Goal: Task Accomplishment & Management: Use online tool/utility

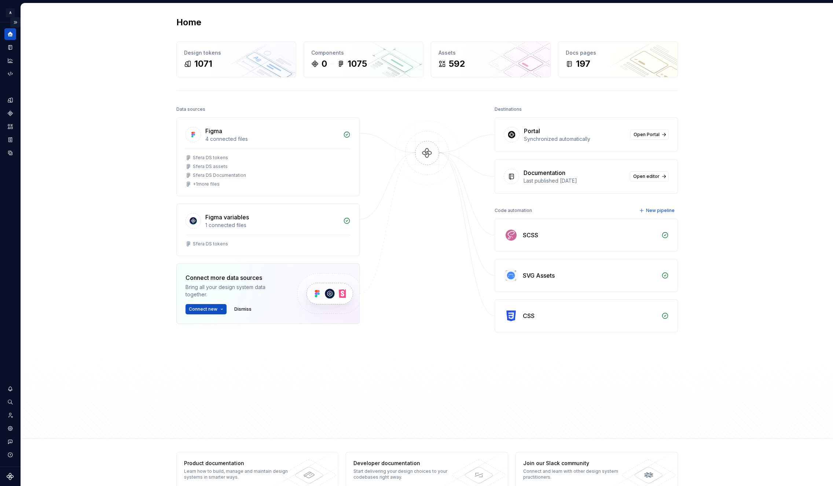
click at [14, 21] on button "Expand sidebar" at bounding box center [15, 22] width 10 height 10
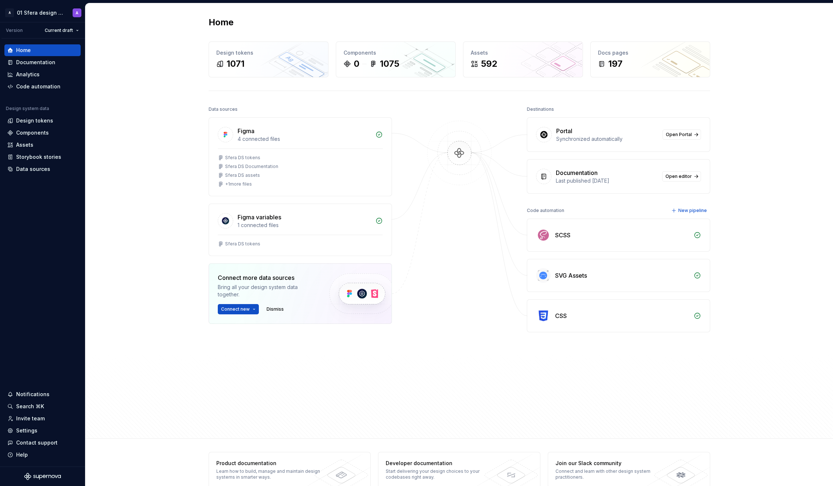
click at [830, 168] on div "Home Design tokens 1071 Components 0 1075 Assets 592 Docs pages 197 Data source…" at bounding box center [459, 220] width 748 height 435
click at [41, 123] on div "Design tokens" at bounding box center [34, 120] width 37 height 7
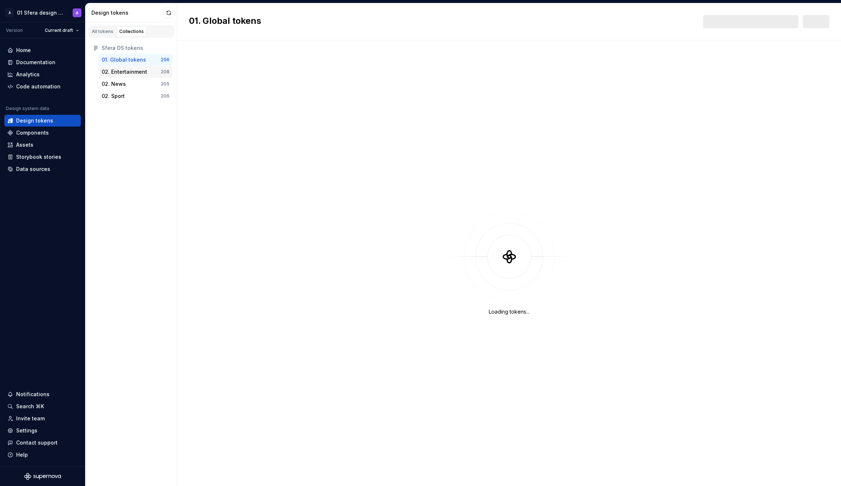
click at [137, 70] on div "02. Entertainment" at bounding box center [124, 71] width 45 height 7
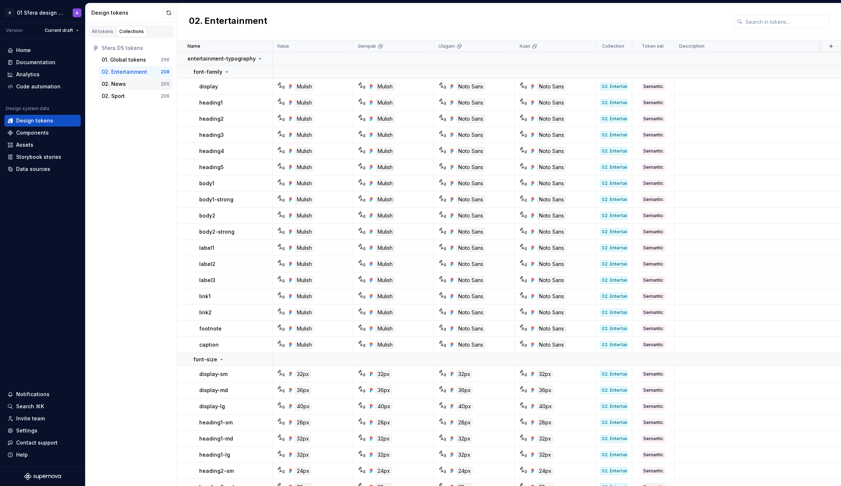
click at [128, 88] on div "02. News 205" at bounding box center [136, 84] width 74 height 12
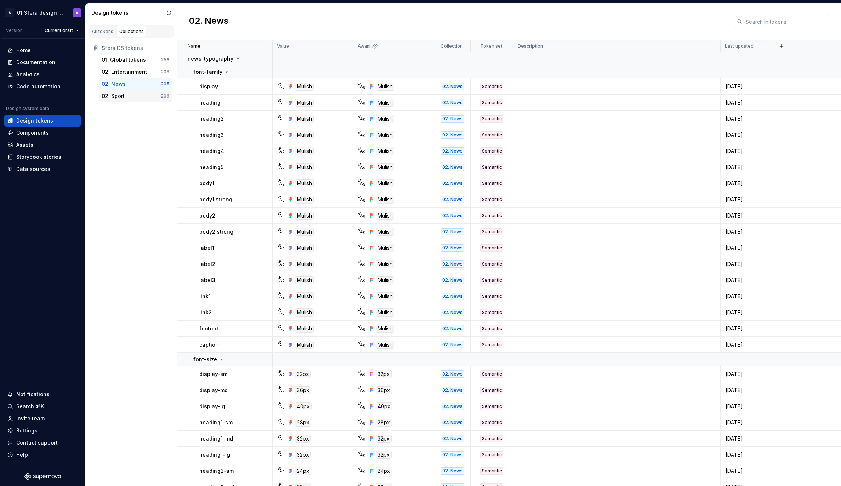
click at [129, 94] on div "02. Sport" at bounding box center [131, 95] width 59 height 7
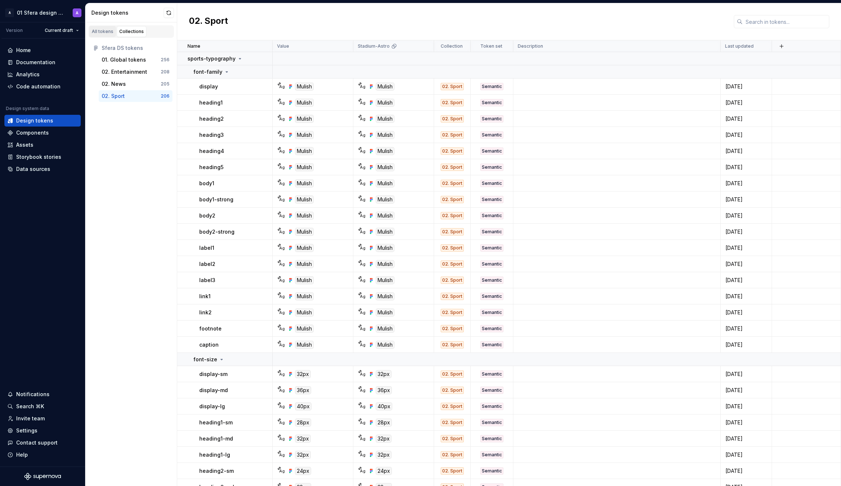
click at [109, 34] on link "All tokens" at bounding box center [102, 31] width 27 height 11
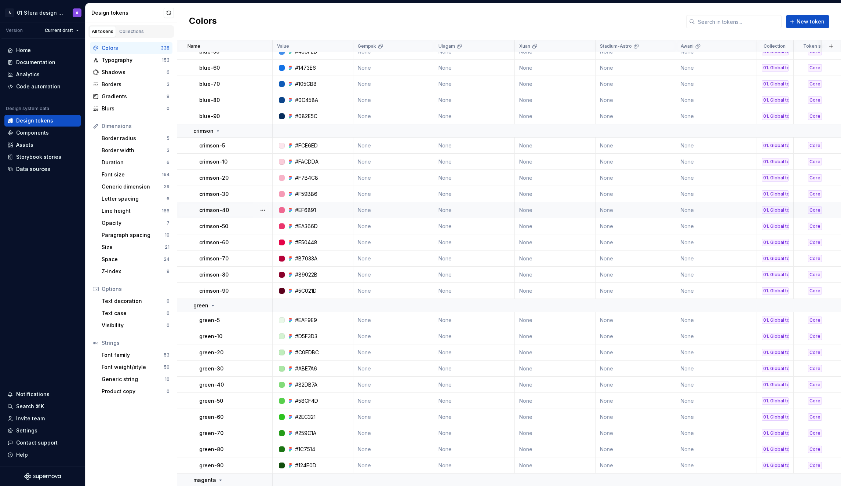
scroll to position [116, 0]
click at [52, 85] on div "Code automation" at bounding box center [38, 86] width 44 height 7
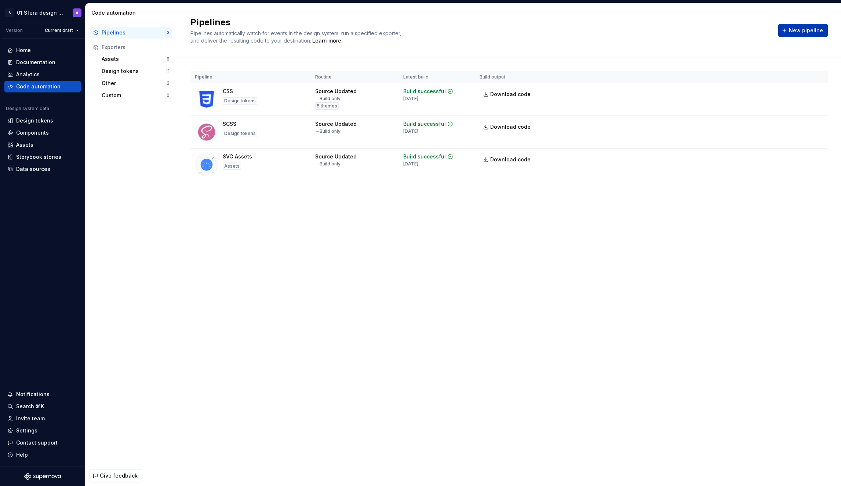
click at [799, 33] on span "New pipeline" at bounding box center [806, 30] width 34 height 7
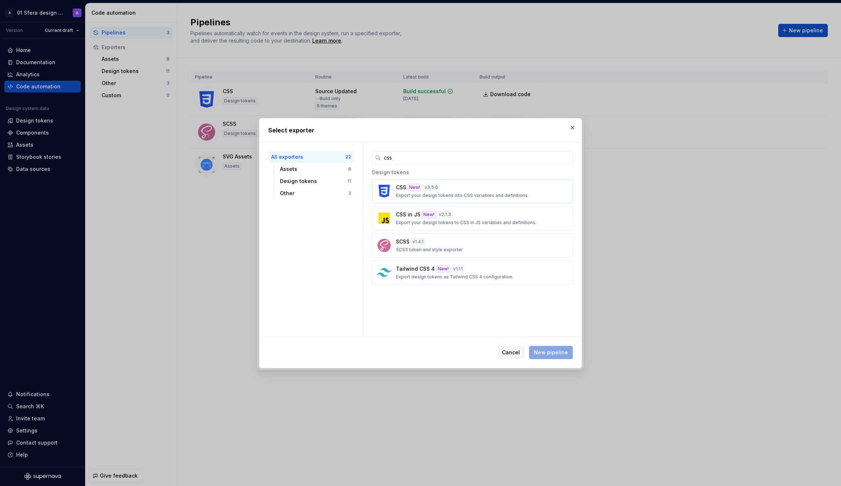
type input "css"
click at [511, 193] on p "Export your design tokens into CSS variables and definitions." at bounding box center [462, 196] width 133 height 6
click at [543, 356] on span "New pipeline" at bounding box center [551, 352] width 34 height 7
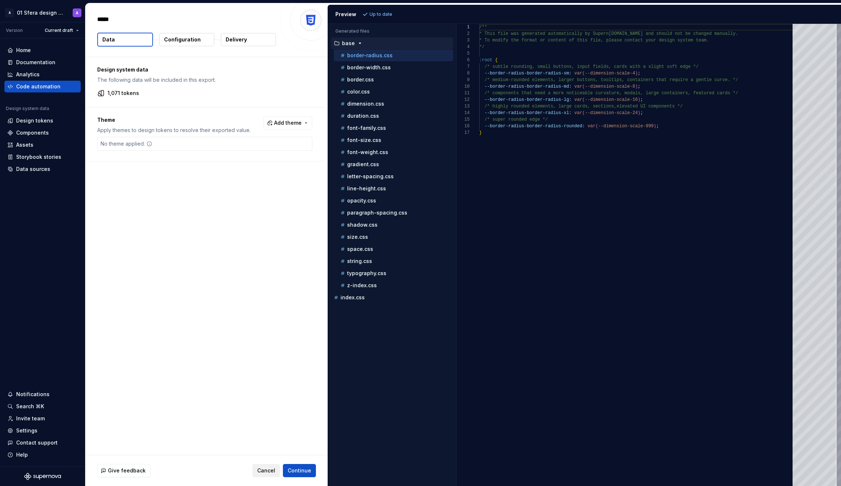
type textarea "*"
click at [299, 468] on span "Continue" at bounding box center [299, 470] width 23 height 7
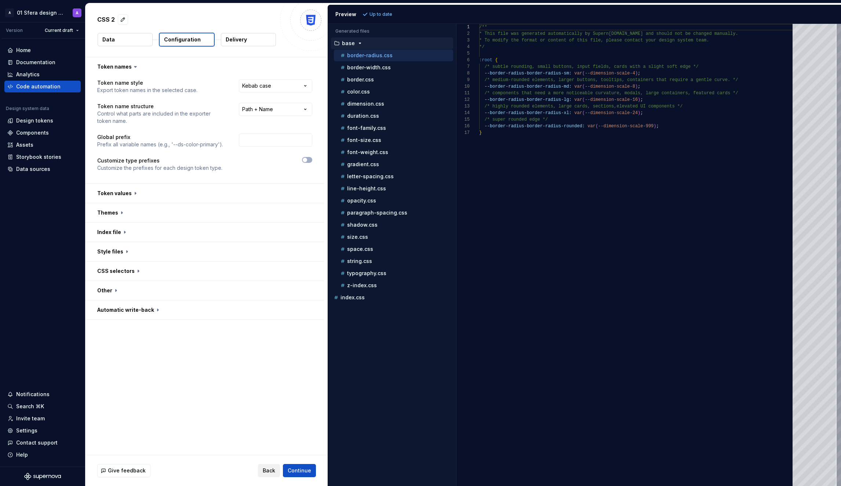
click at [270, 468] on span "Back" at bounding box center [269, 470] width 12 height 7
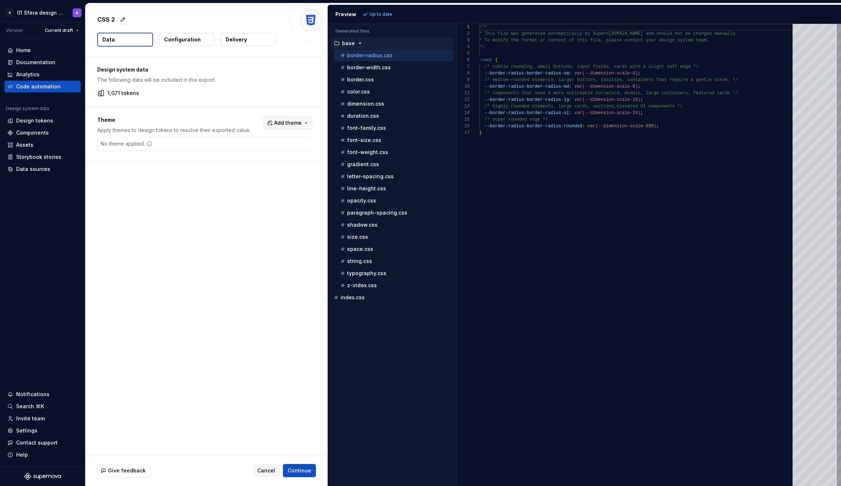
click at [297, 127] on button "Add theme" at bounding box center [287, 122] width 49 height 13
drag, startPoint x: 237, startPoint y: 152, endPoint x: 235, endPoint y: 162, distance: 10.1
click at [237, 153] on div "Suggestions" at bounding box center [236, 152] width 6 height 6
drag, startPoint x: 236, startPoint y: 167, endPoint x: 236, endPoint y: 172, distance: 5.5
click at [236, 167] on span "Ulagam" at bounding box center [272, 164] width 84 height 12
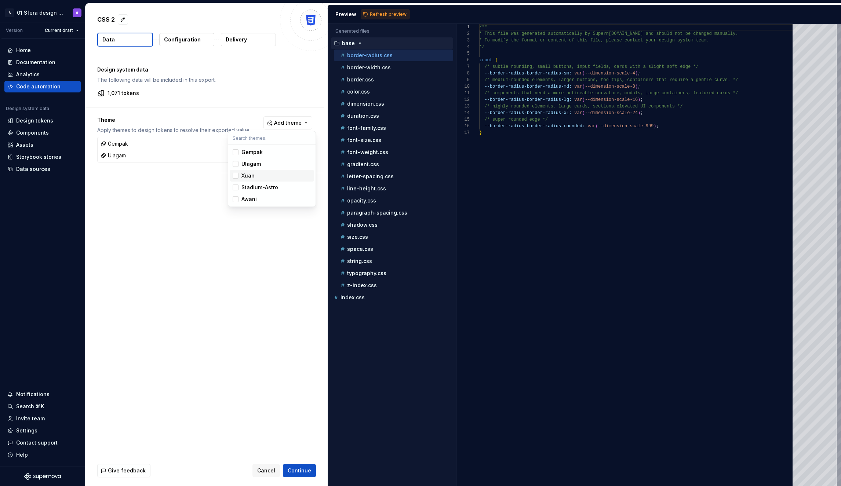
click at [235, 180] on span "Xuan" at bounding box center [272, 176] width 84 height 12
click at [235, 187] on div "Suggestions" at bounding box center [236, 188] width 6 height 6
click at [235, 198] on div "Suggestions" at bounding box center [236, 199] width 6 height 6
drag, startPoint x: 303, startPoint y: 478, endPoint x: 302, endPoint y: 474, distance: 4.0
click at [303, 477] on html "A 01 Sfera design system A Version Current draft Home Documentation Analytics C…" at bounding box center [420, 243] width 841 height 486
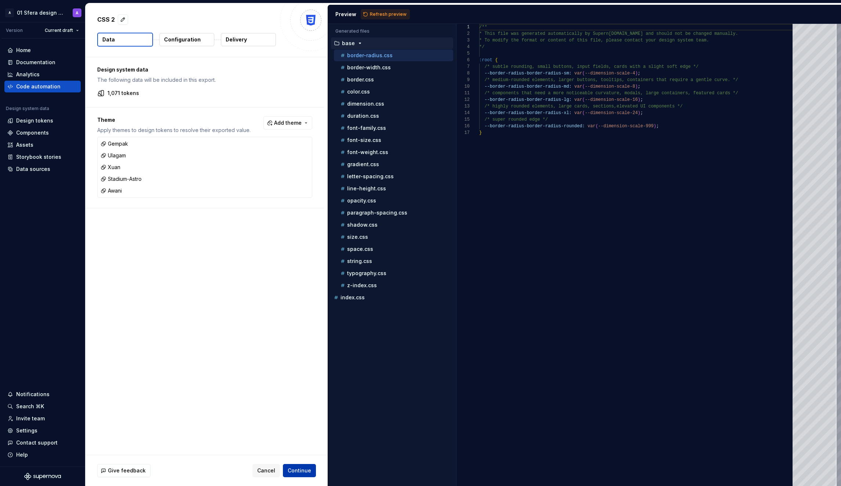
click at [301, 473] on span "Continue" at bounding box center [299, 470] width 23 height 7
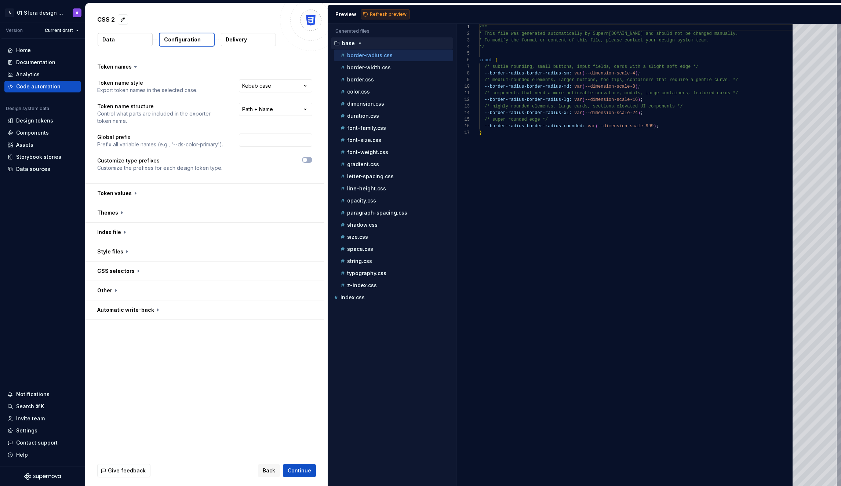
click at [388, 14] on span "Refresh preview" at bounding box center [388, 14] width 37 height 6
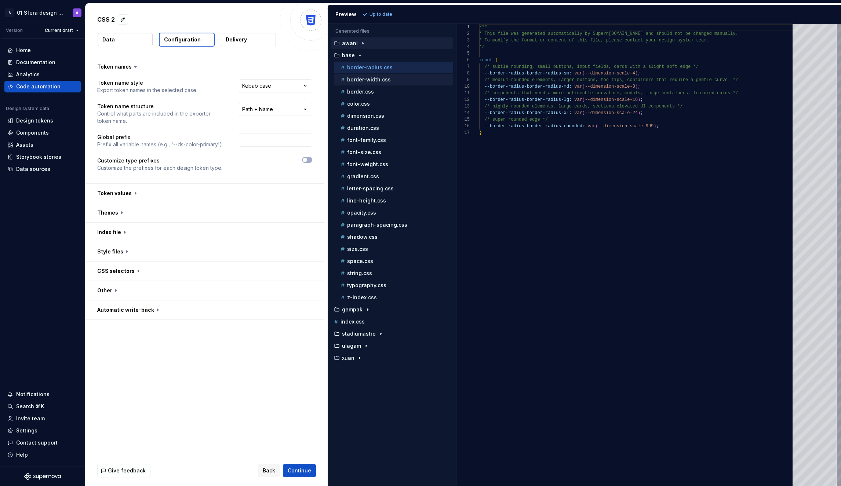
click at [413, 80] on div "border-width.css" at bounding box center [396, 79] width 114 height 7
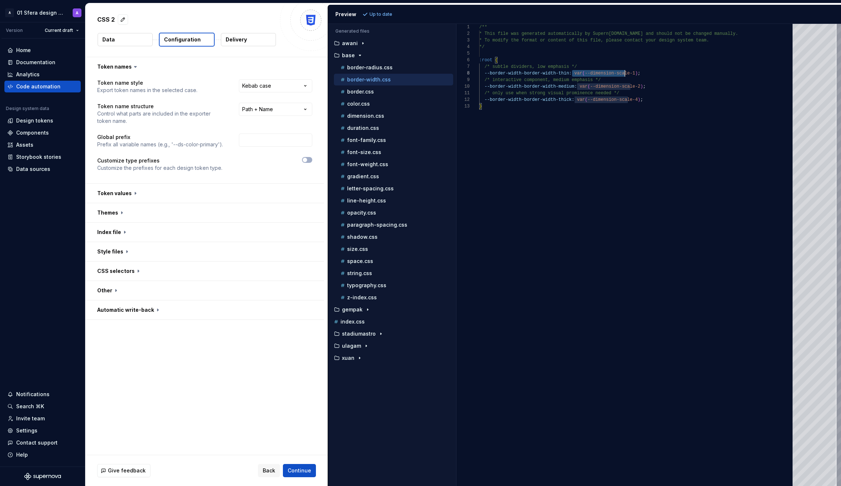
scroll to position [46, 159]
drag, startPoint x: 572, startPoint y: 73, endPoint x: 639, endPoint y: 73, distance: 67.1
click at [639, 73] on div "/** * This file was generated automatically by Supern [DOMAIN_NAME] and should …" at bounding box center [638, 255] width 318 height 462
drag, startPoint x: 578, startPoint y: 85, endPoint x: 647, endPoint y: 86, distance: 69.3
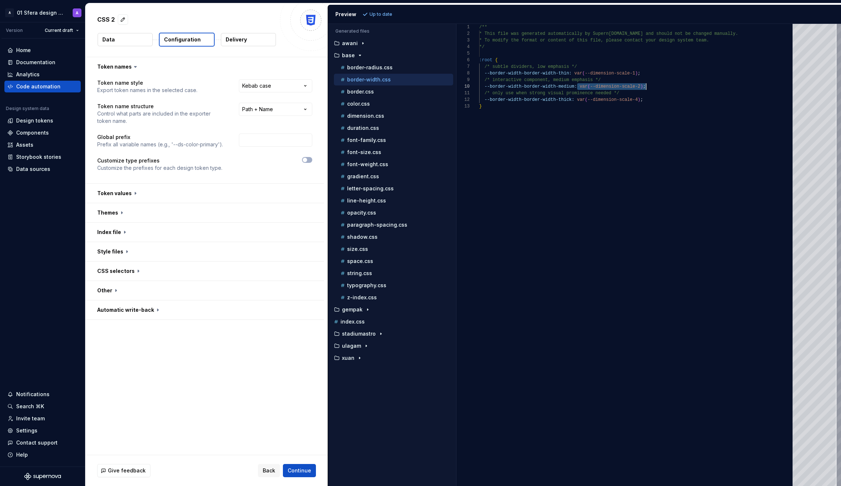
click at [647, 86] on div "/** * This file was generated automatically by Supern [DOMAIN_NAME] and should …" at bounding box center [638, 255] width 318 height 462
type textarea "**********"
click at [649, 115] on div "/** * This file was generated automatically by Supern [DOMAIN_NAME] and should …" at bounding box center [638, 255] width 318 height 462
click at [55, 61] on div "Documentation" at bounding box center [42, 62] width 70 height 7
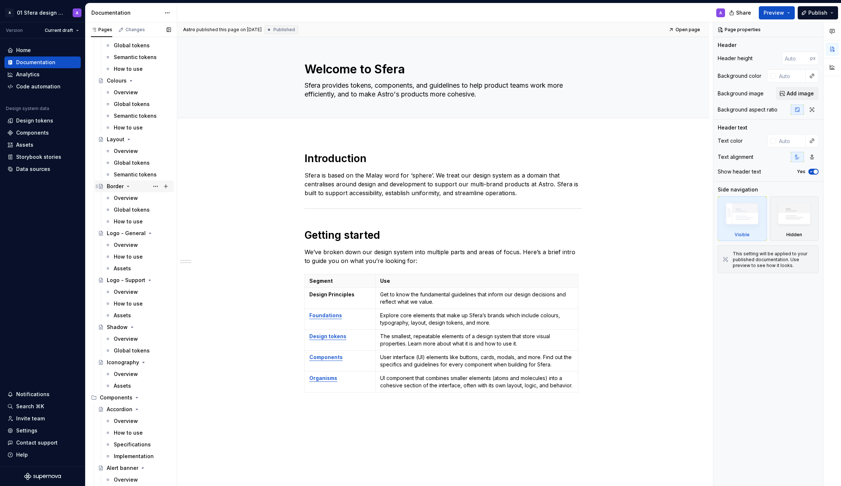
scroll to position [114, 0]
click at [120, 84] on div "Overview" at bounding box center [126, 85] width 24 height 7
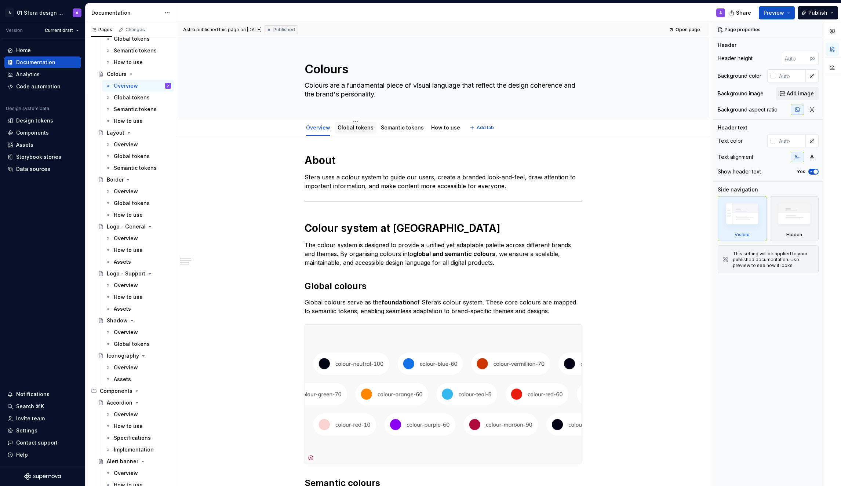
click at [347, 129] on link "Global tokens" at bounding box center [355, 127] width 36 height 6
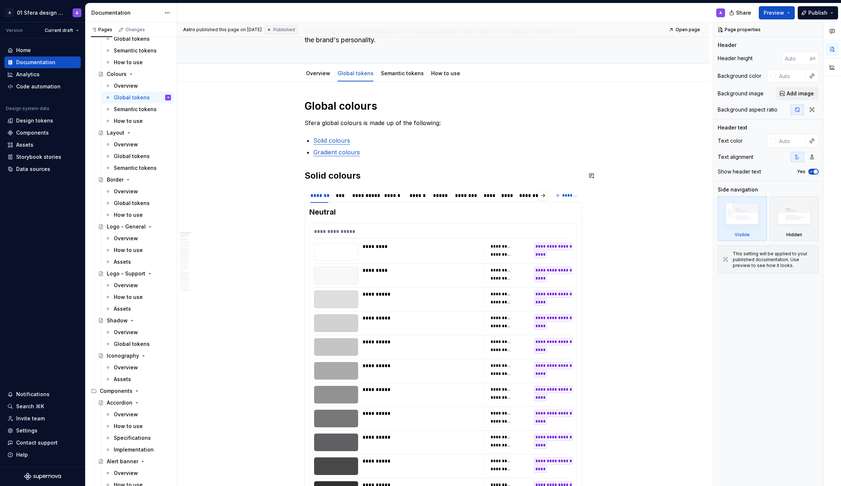
scroll to position [23, 0]
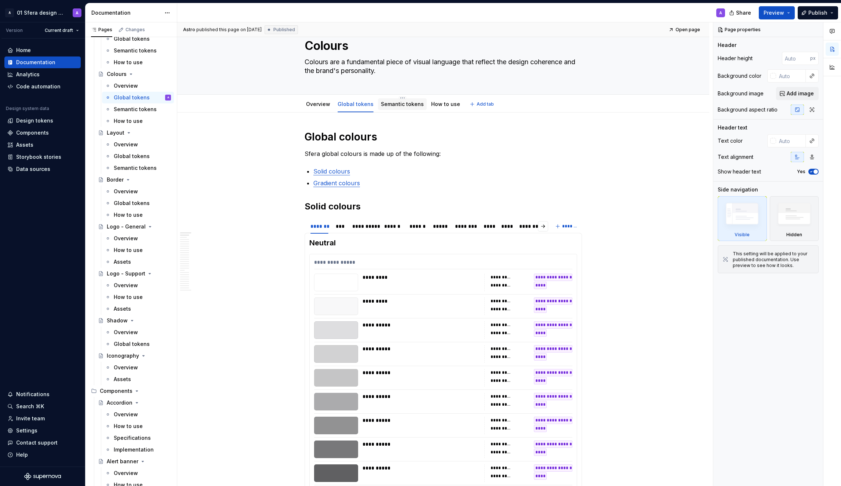
click at [405, 107] on link "Semantic tokens" at bounding box center [402, 104] width 43 height 6
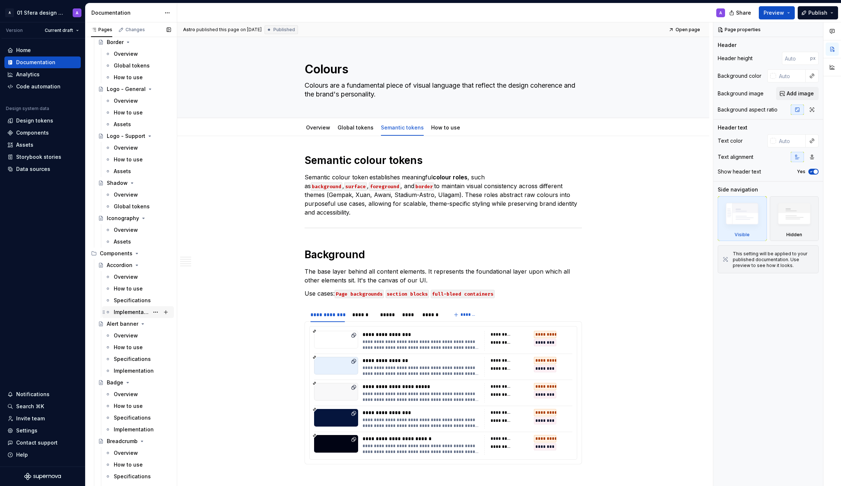
scroll to position [473, 0]
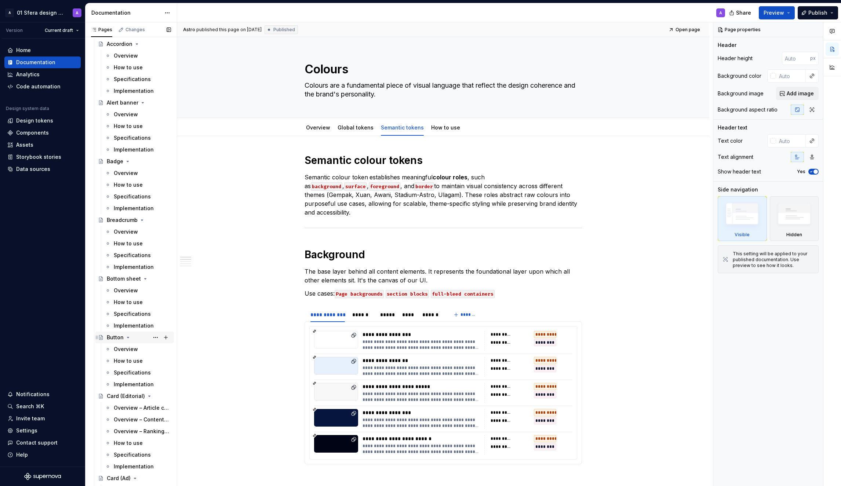
click at [116, 340] on div "Button" at bounding box center [115, 337] width 17 height 7
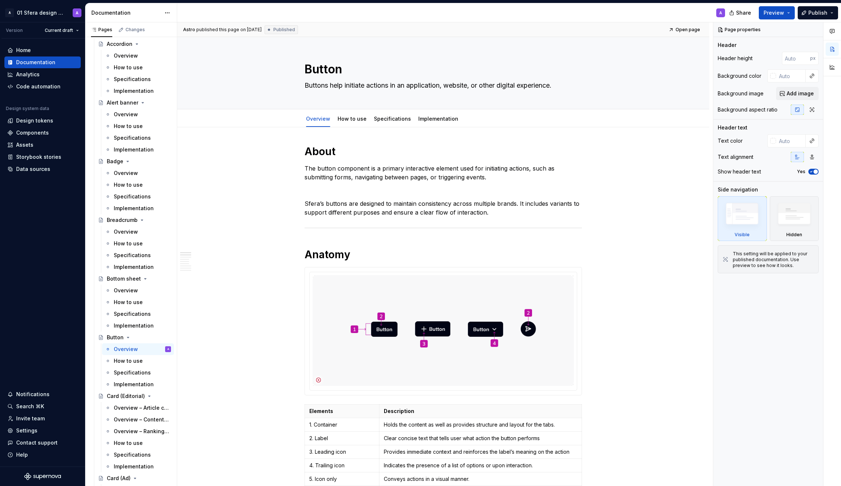
drag, startPoint x: 836, startPoint y: 125, endPoint x: 840, endPoint y: 125, distance: 4.8
click at [833, 125] on div at bounding box center [832, 254] width 18 height 464
click at [46, 12] on html "A 01 Sfera design system A Version Current draft Home Documentation Analytics C…" at bounding box center [419, 243] width 838 height 486
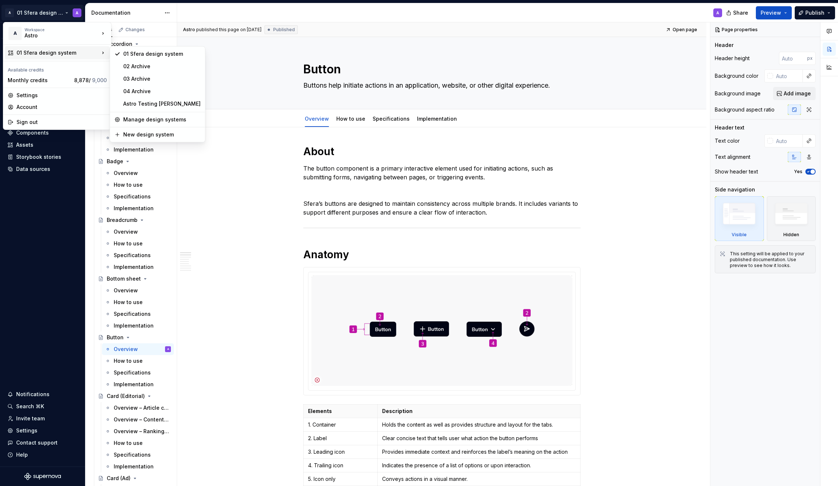
click at [55, 51] on div "01 Sfera design system" at bounding box center [58, 52] width 83 height 7
click at [225, 81] on html "A 01 Sfera design system A Version Current draft Home Documentation Analytics C…" at bounding box center [419, 243] width 838 height 486
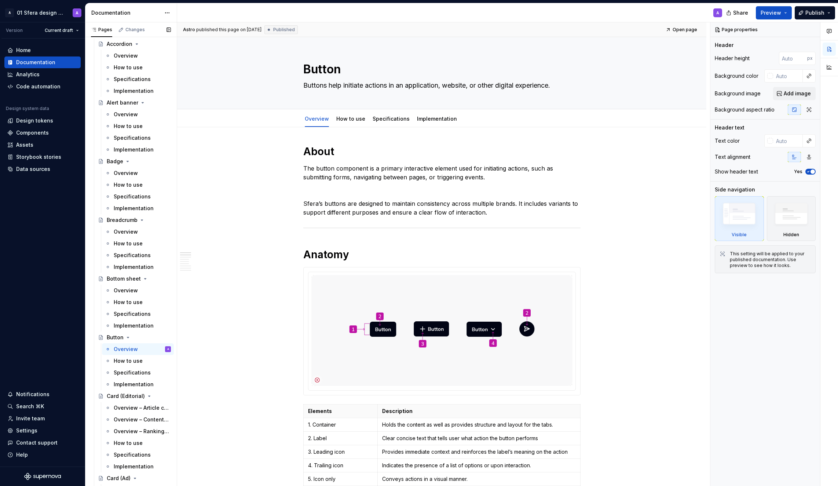
type textarea "*"
